Goal: Task Accomplishment & Management: Manage account settings

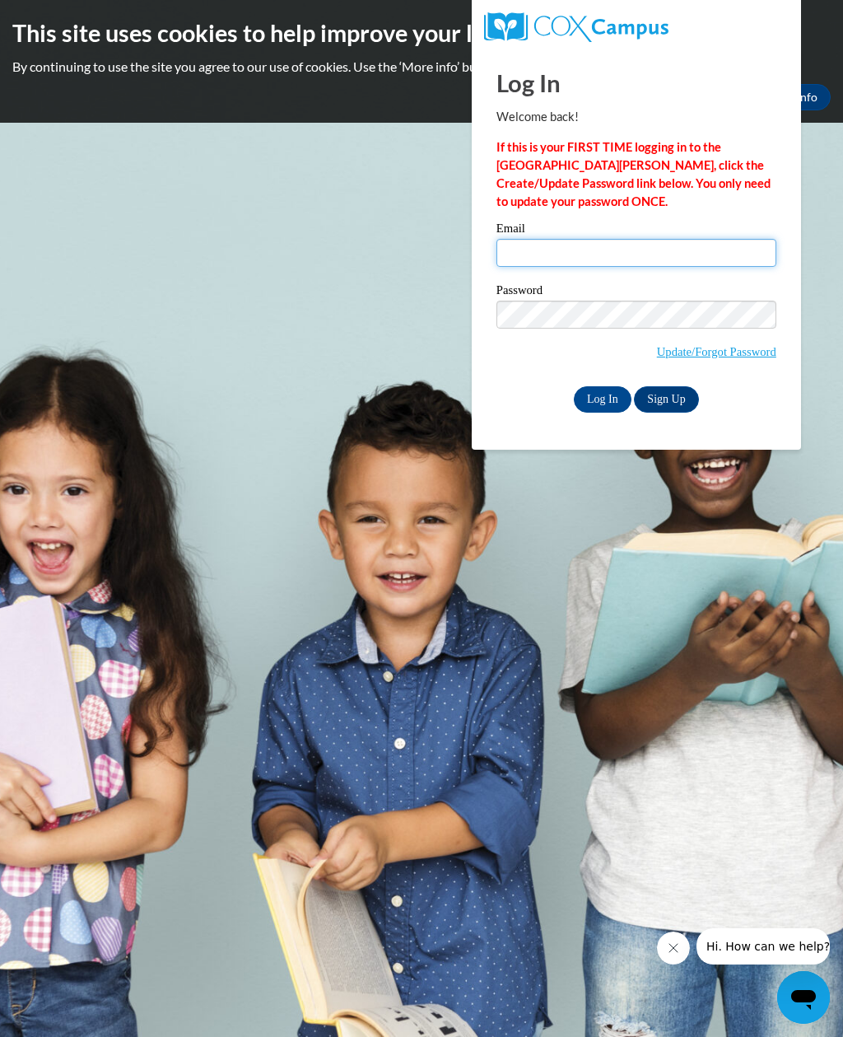
click at [721, 266] on input "Email" at bounding box center [637, 253] width 280 height 28
type input "[EMAIL_ADDRESS][DOMAIN_NAME]"
click at [597, 395] on input "Log In" at bounding box center [603, 399] width 58 height 26
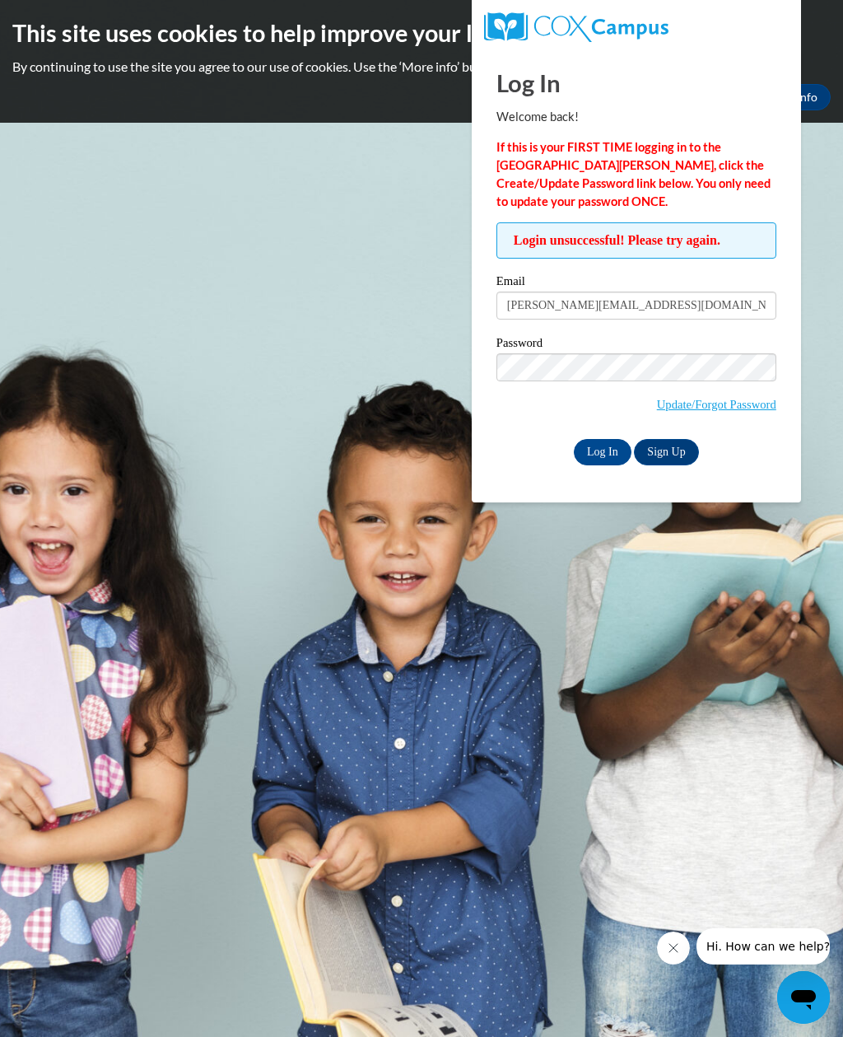
click at [751, 403] on link "Update/Forgot Password" at bounding box center [716, 404] width 119 height 13
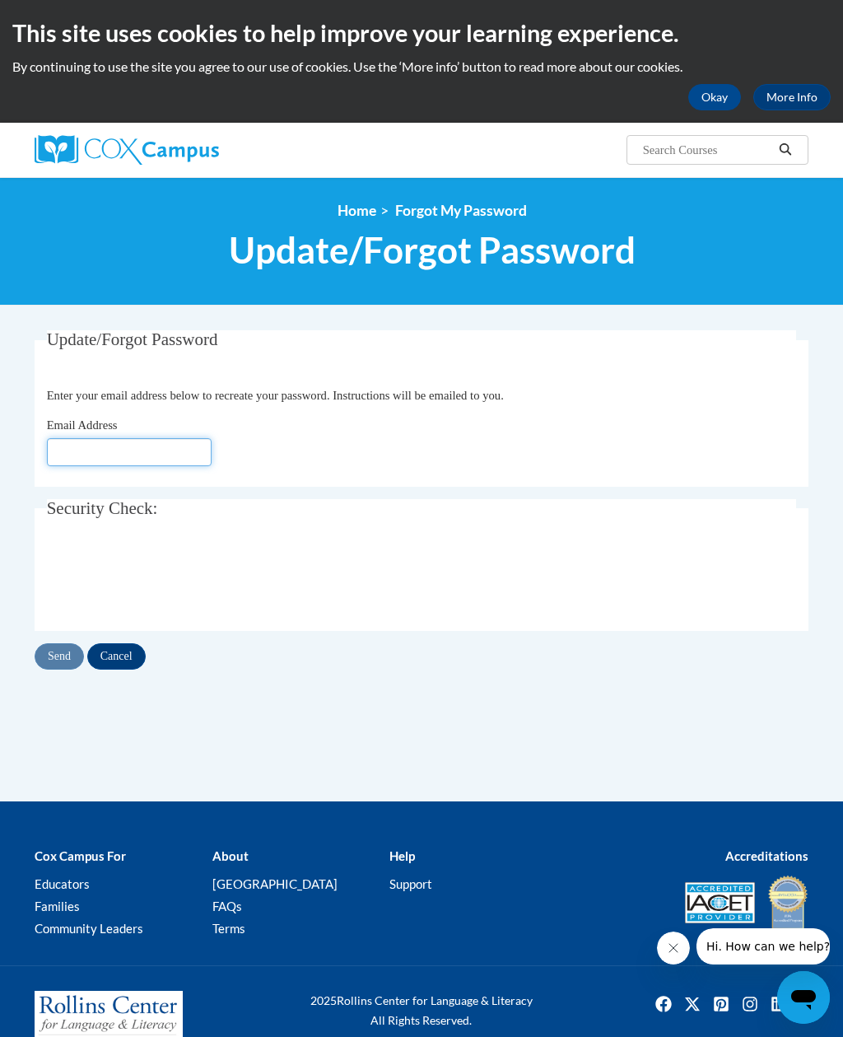
click at [90, 449] on input "Email Address" at bounding box center [129, 452] width 165 height 28
type input "[EMAIL_ADDRESS][DOMAIN_NAME]"
click at [58, 651] on input "Send" at bounding box center [59, 656] width 49 height 26
